Goal: Information Seeking & Learning: Learn about a topic

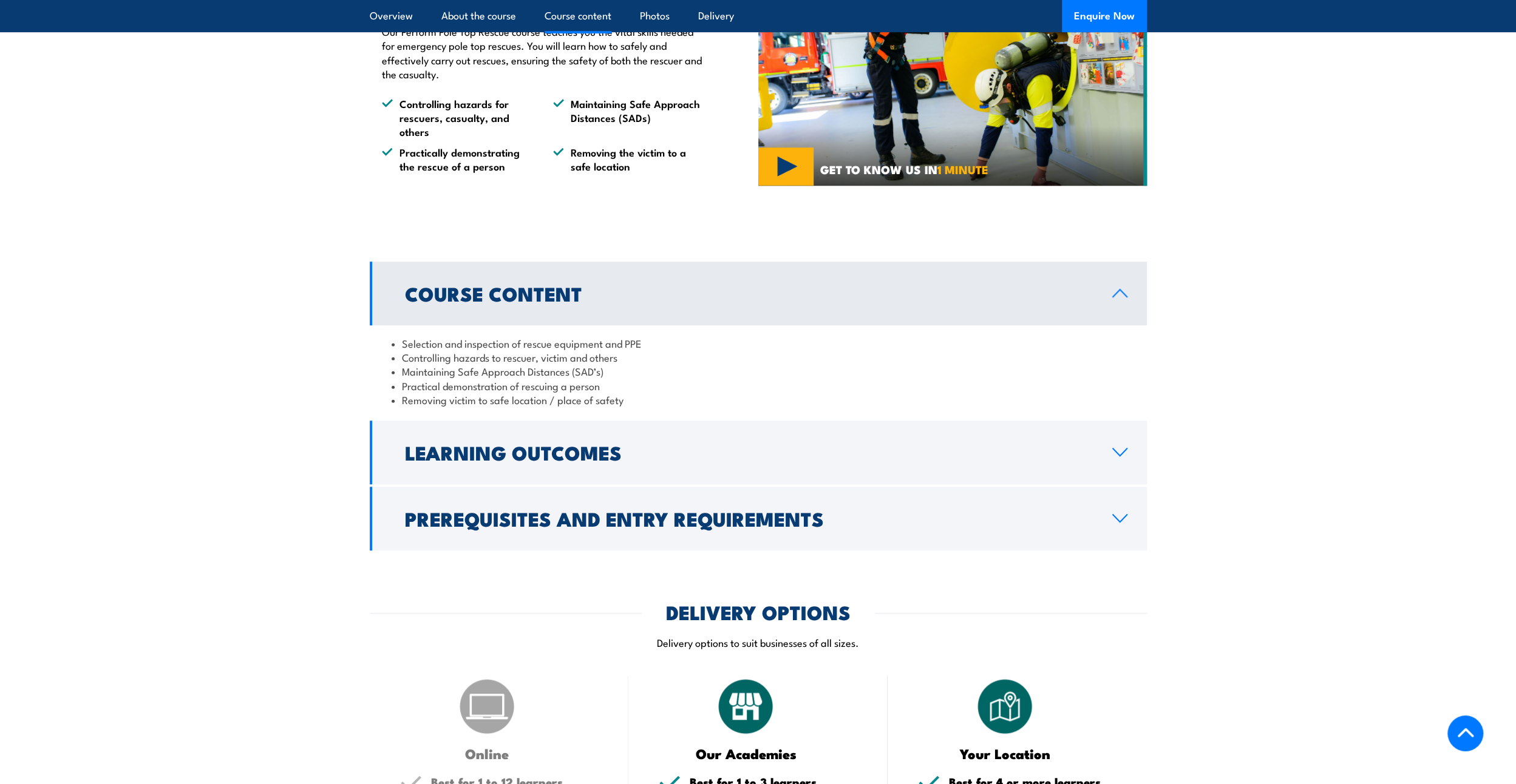
scroll to position [728, 0]
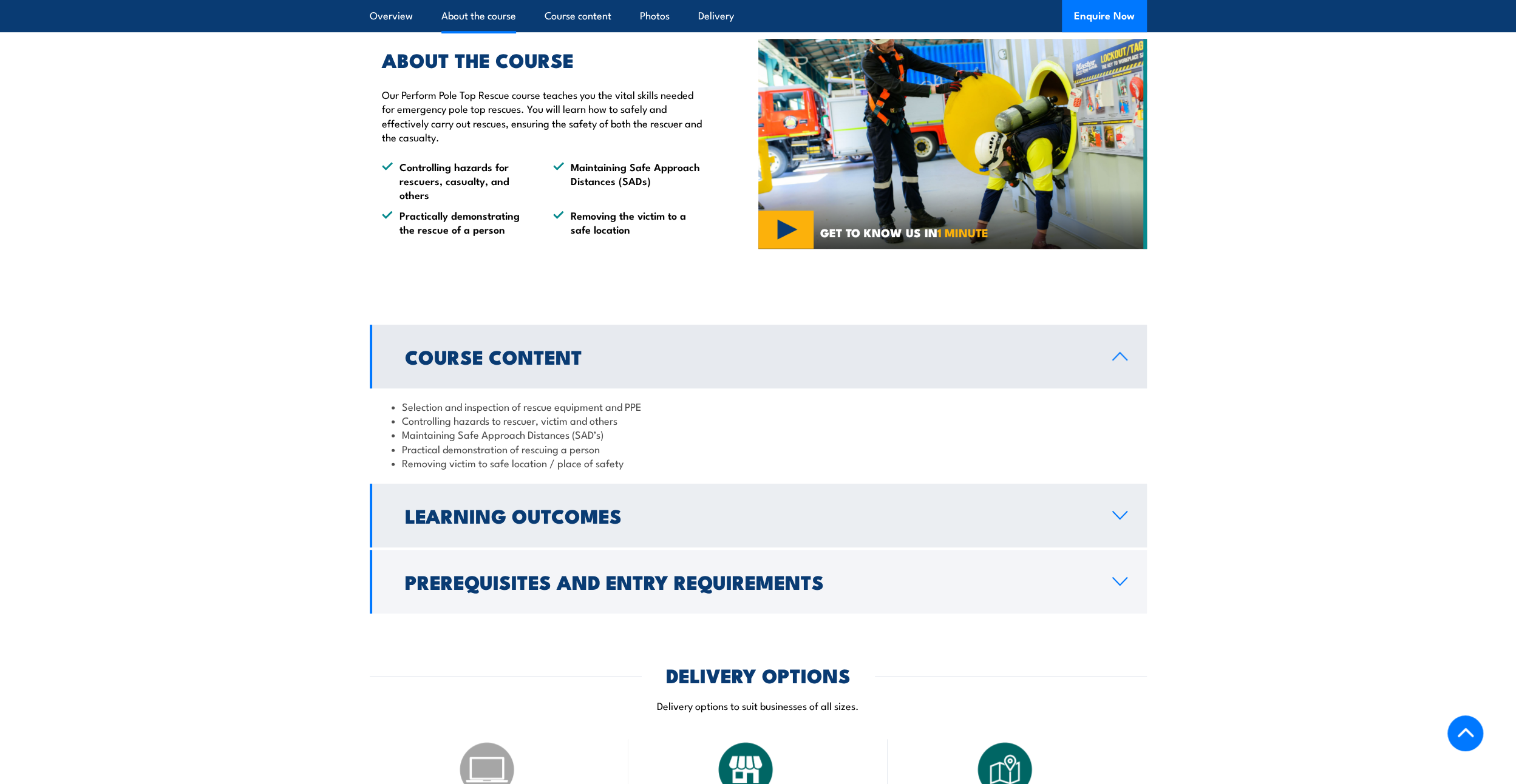
drag, startPoint x: 596, startPoint y: 445, endPoint x: 609, endPoint y: 489, distance: 45.9
click at [596, 447] on li "Practical demonstration of rescuing a person" at bounding box center [758, 448] width 733 height 14
drag, startPoint x: 625, startPoint y: 500, endPoint x: 628, endPoint y: 512, distance: 12.4
click at [625, 501] on link "Learning Outcomes" at bounding box center [758, 515] width 777 height 64
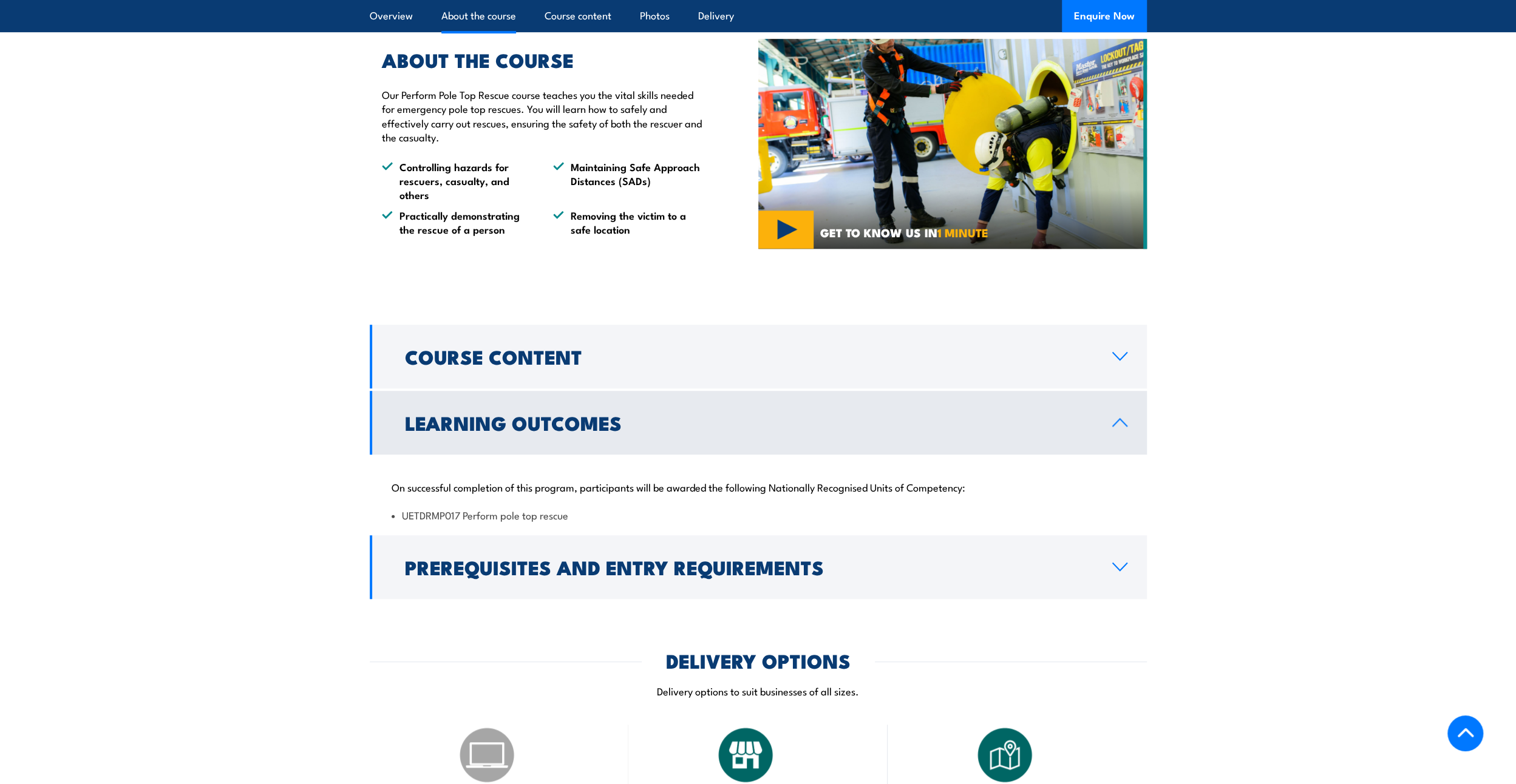
click at [443, 510] on li "UETDRMP017 Perform pole top rescue" at bounding box center [758, 514] width 733 height 14
copy div "UETDRMP017 Perform pole top rescue"
drag, startPoint x: 460, startPoint y: 508, endPoint x: 454, endPoint y: 514, distance: 8.5
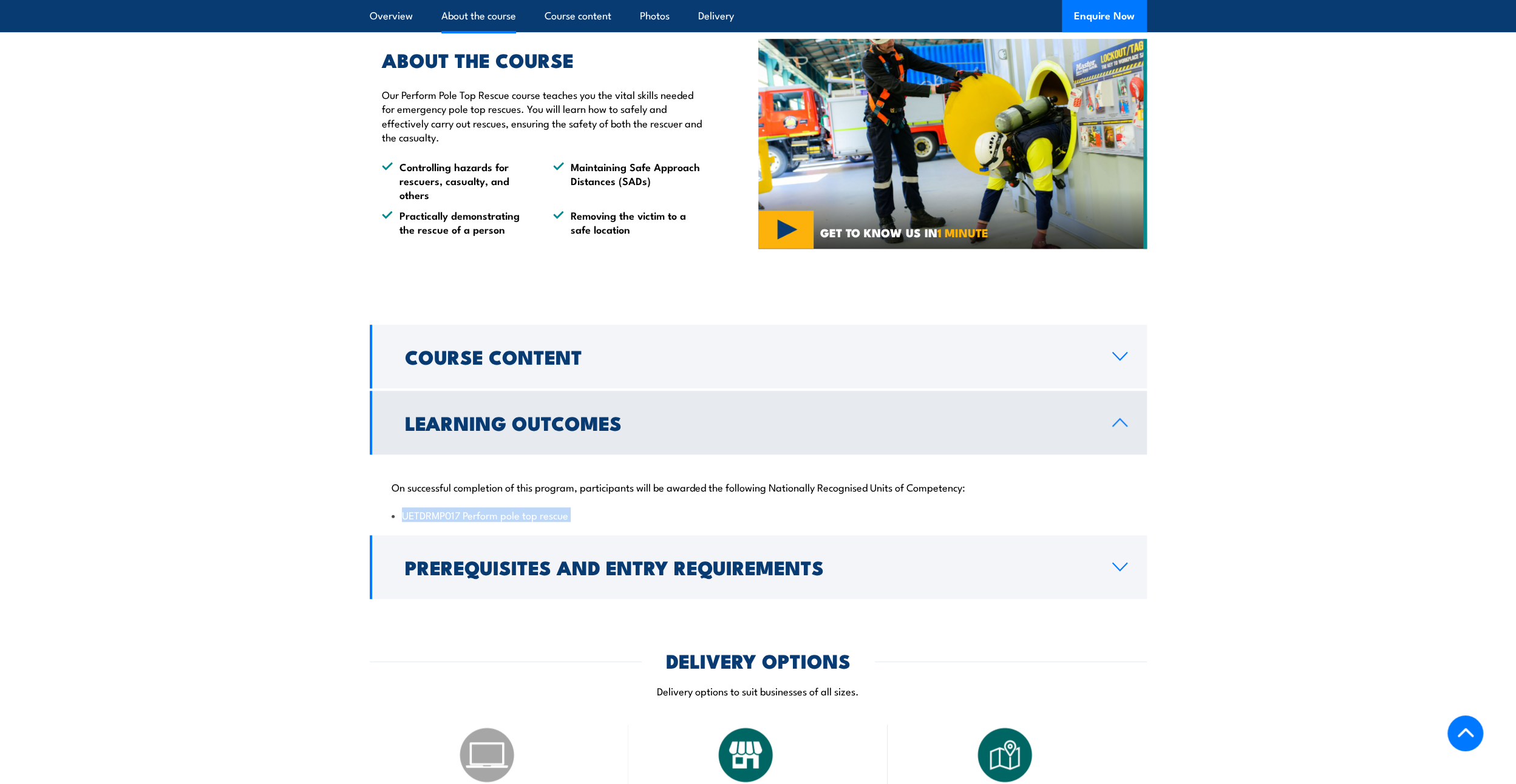
click at [459, 510] on li "UETDRMP017 Perform pole top rescue" at bounding box center [758, 514] width 733 height 14
click at [448, 514] on li "UETDRMP017 Perform pole top rescue" at bounding box center [758, 514] width 733 height 14
